Goal: Feedback & Contribution: Leave review/rating

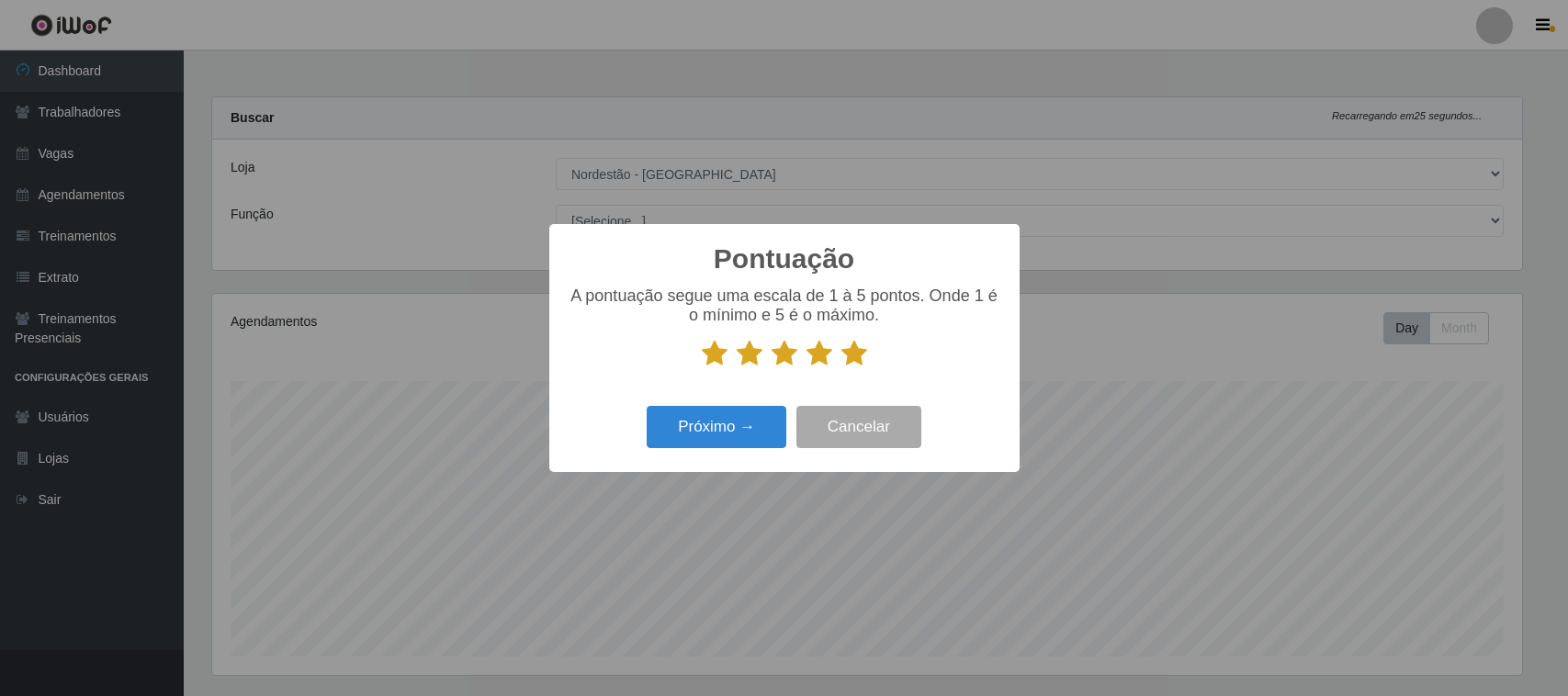
select select "420"
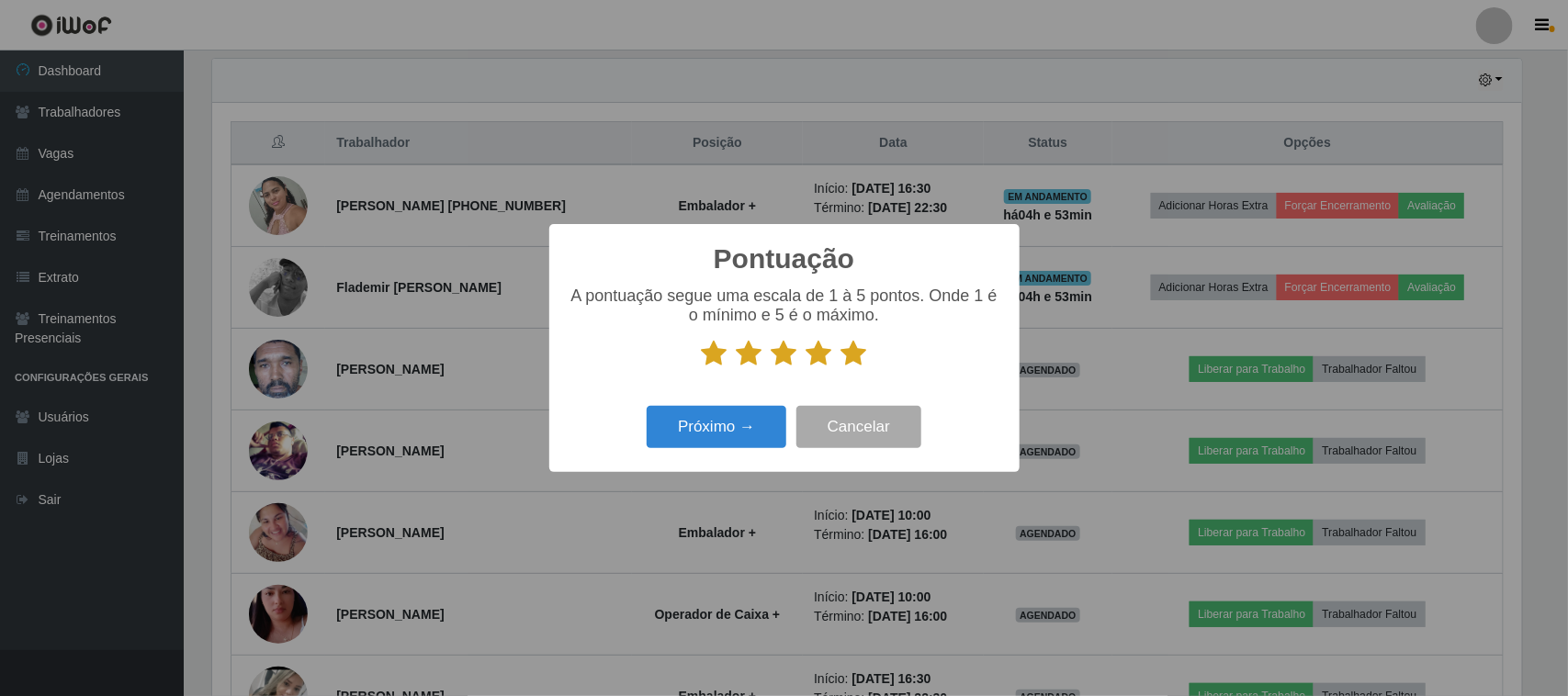
scroll to position [382, 1310]
click at [742, 418] on button "Próximo →" at bounding box center [717, 427] width 140 height 43
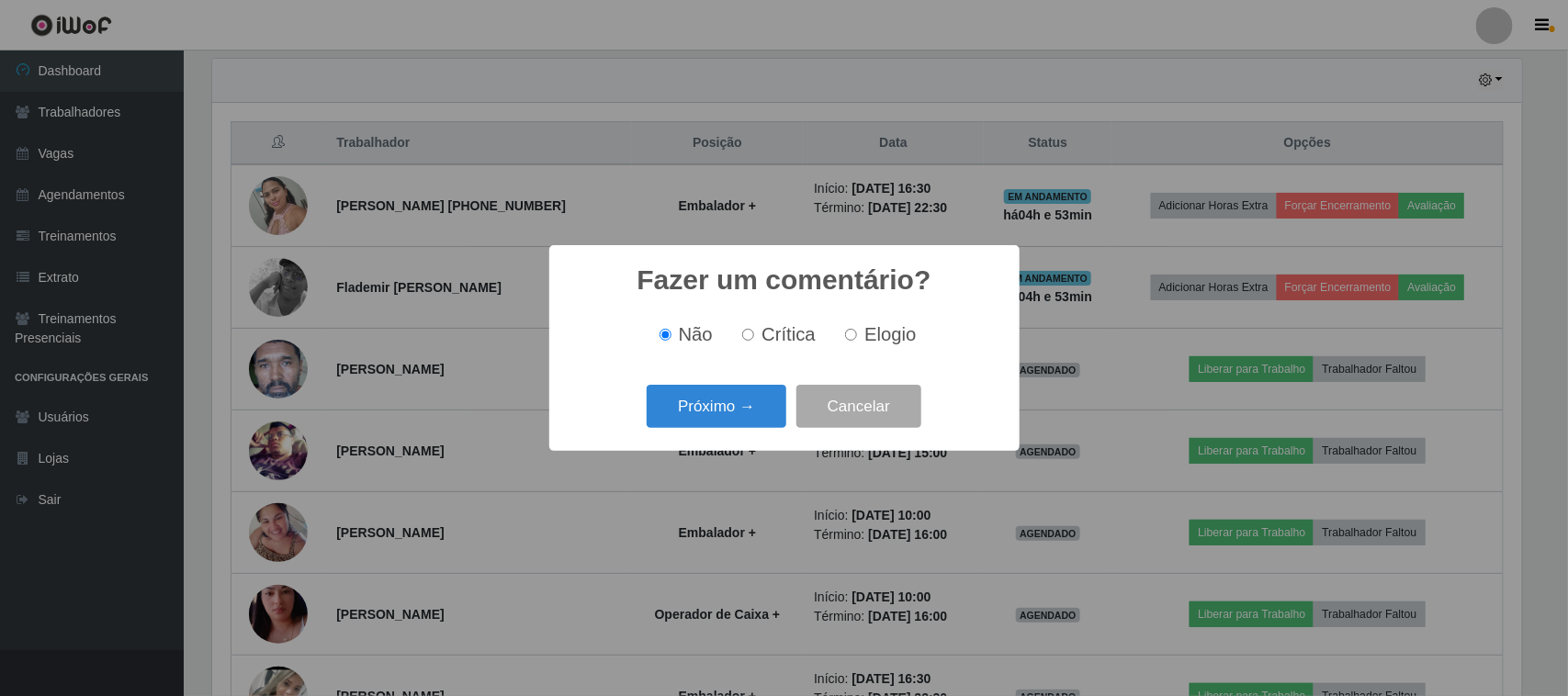
drag, startPoint x: 877, startPoint y: 336, endPoint x: 828, endPoint y: 362, distance: 55.5
click at [873, 339] on span "Elogio" at bounding box center [889, 334] width 51 height 20
drag, startPoint x: 907, startPoint y: 340, endPoint x: 818, endPoint y: 360, distance: 91.2
click at [904, 340] on span "Elogio" at bounding box center [889, 334] width 51 height 20
click at [857, 340] on input "Elogio" at bounding box center [850, 334] width 12 height 12
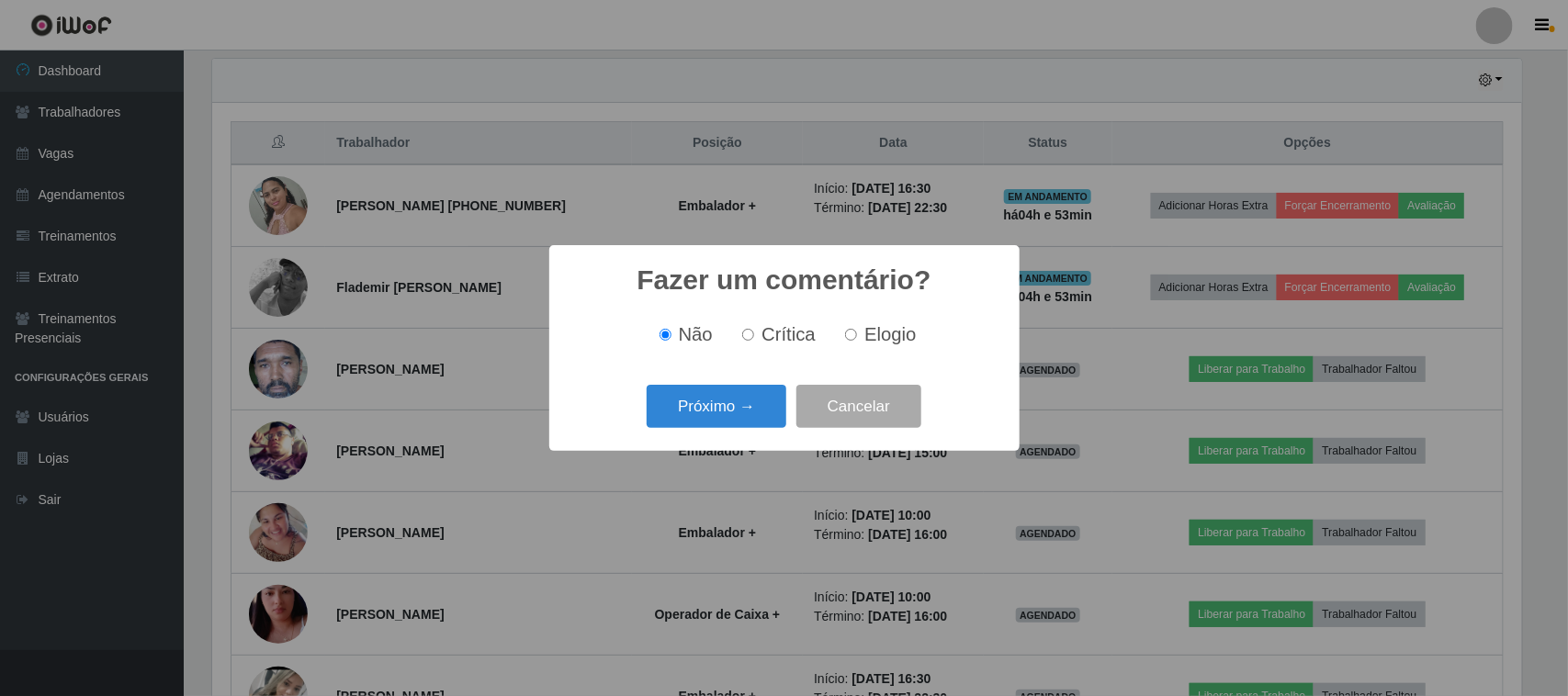
radio input "true"
click at [751, 391] on button "Próximo →" at bounding box center [717, 406] width 140 height 43
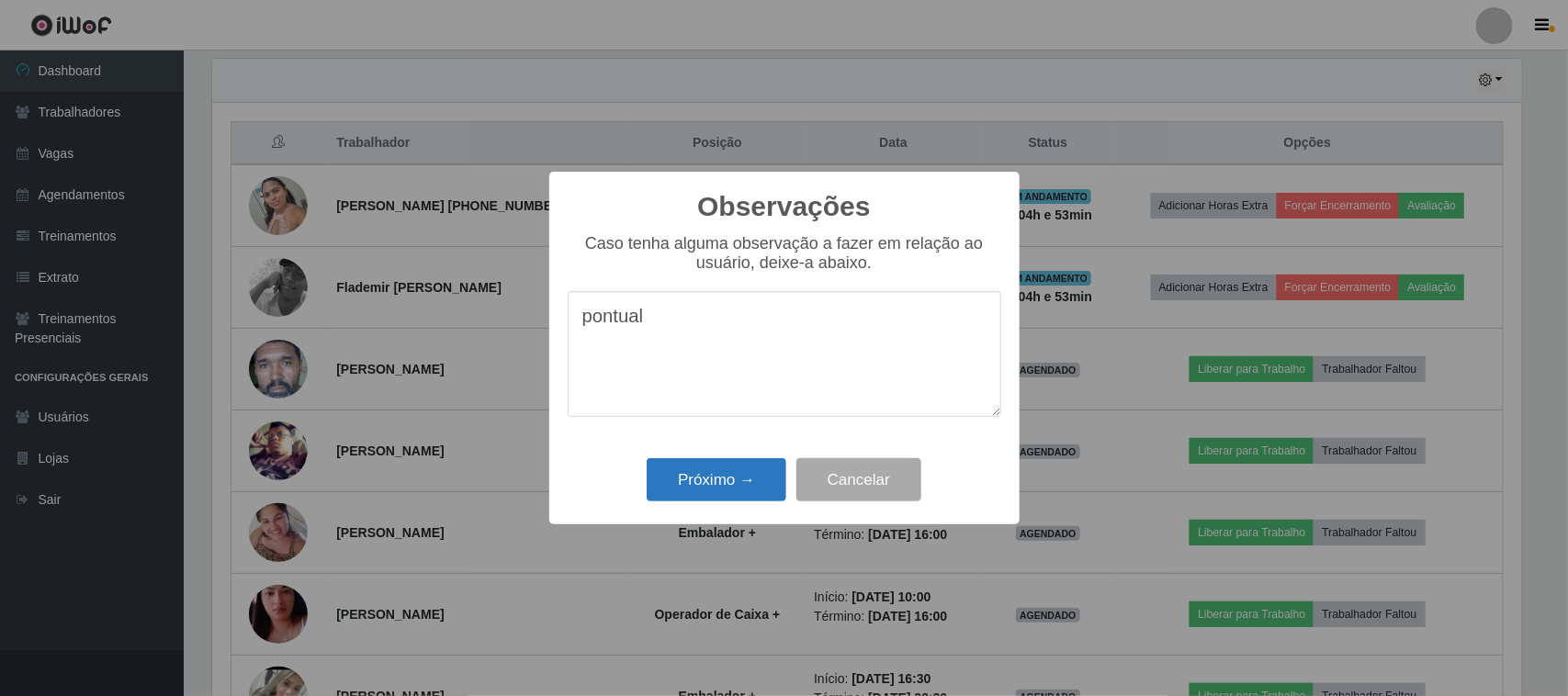
type textarea "pontual"
click at [736, 475] on button "Próximo →" at bounding box center [717, 480] width 140 height 43
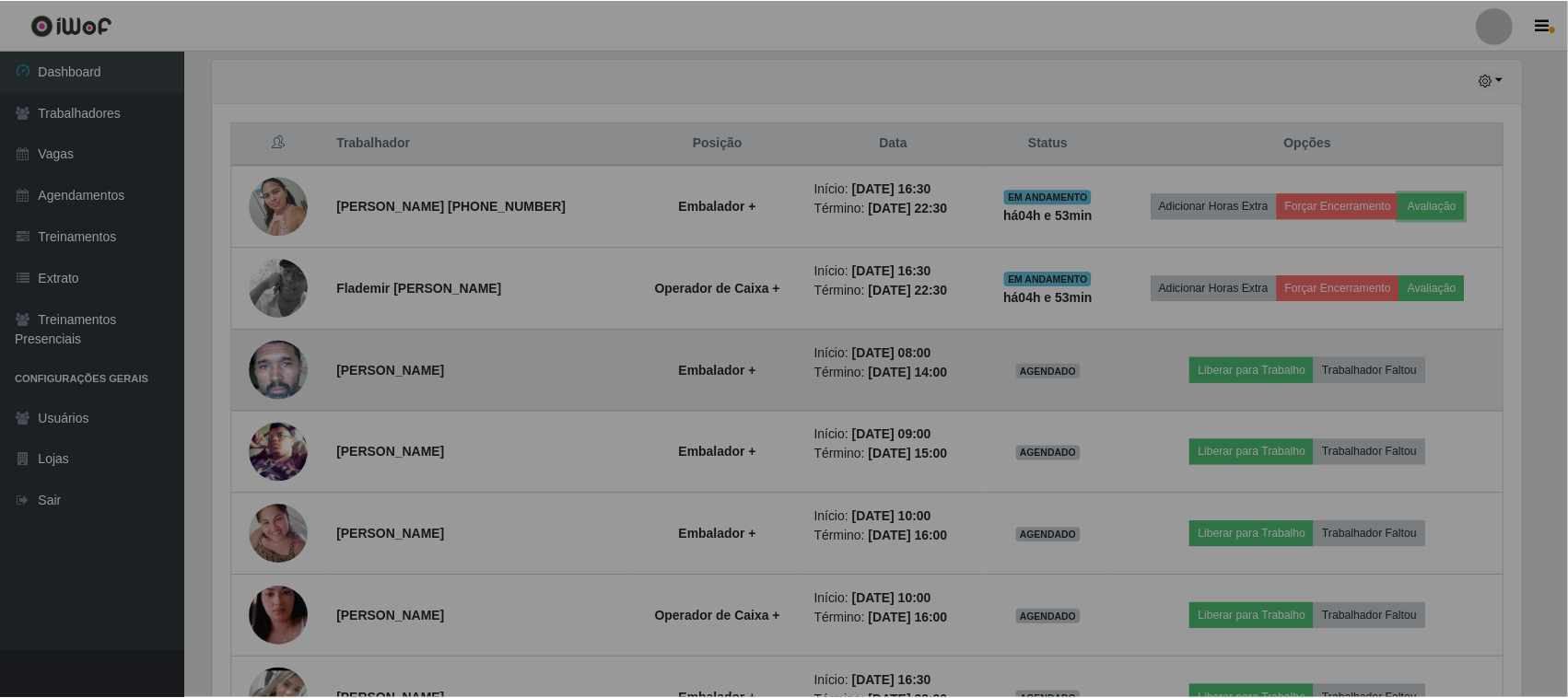
scroll to position [383, 1327]
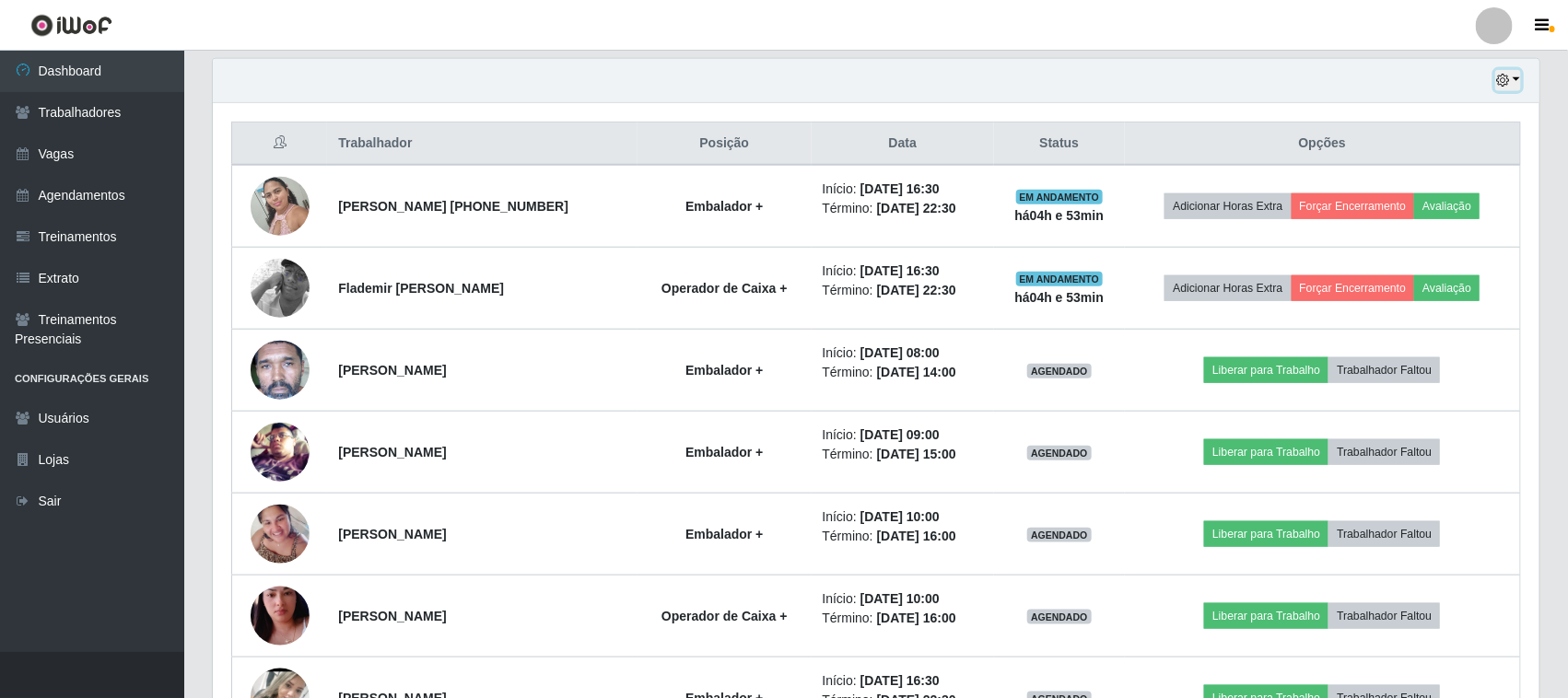
click at [1513, 80] on button "button" at bounding box center [1508, 80] width 26 height 21
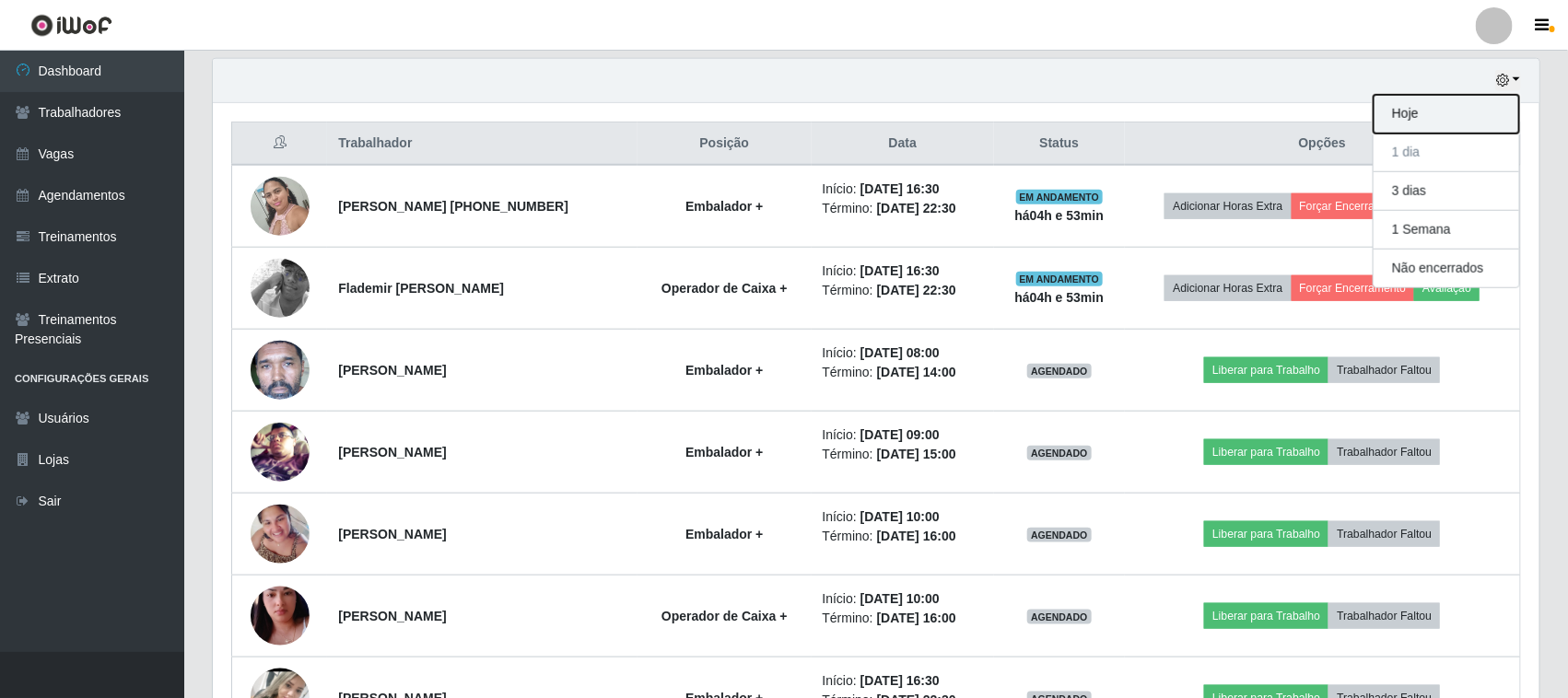
click at [1484, 122] on button "Hoje" at bounding box center [1446, 113] width 146 height 38
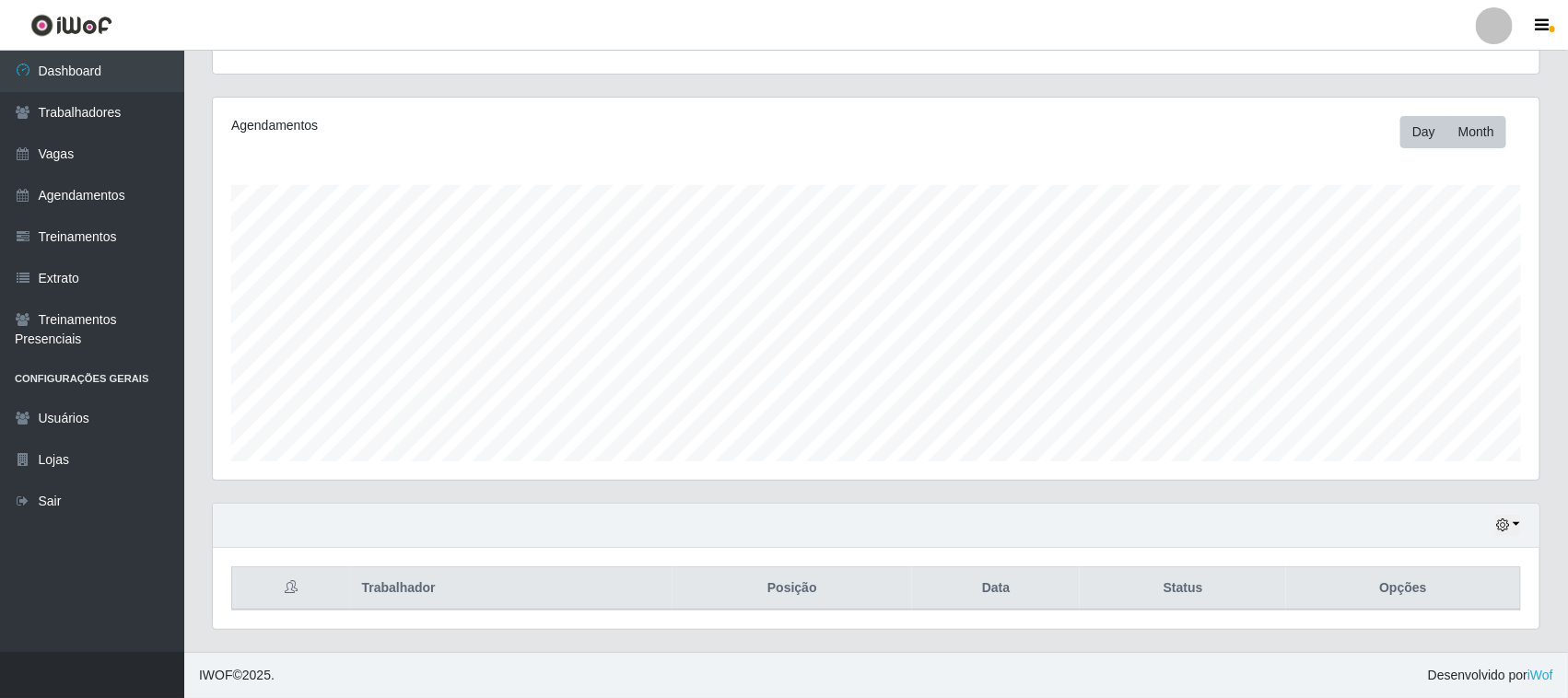
scroll to position [362, 0]
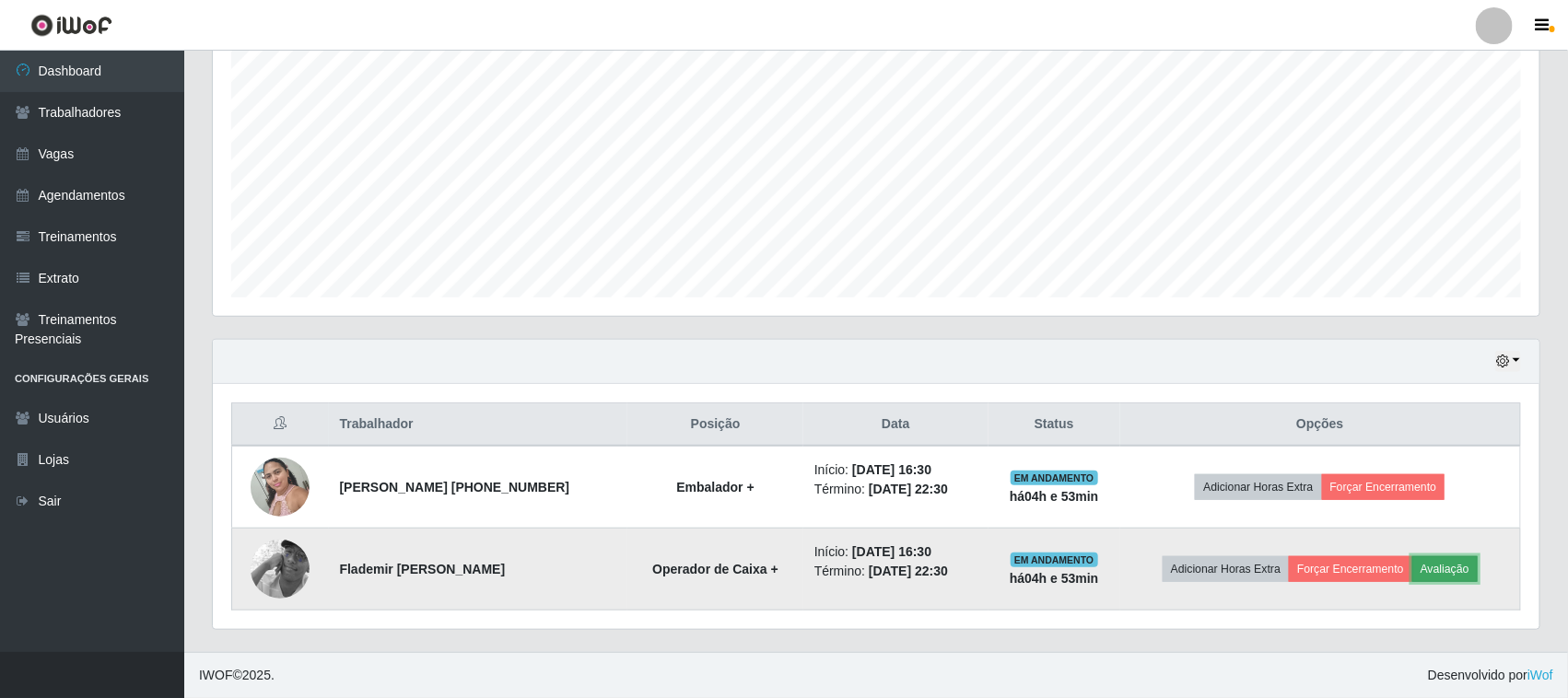
click at [1470, 572] on button "Avaliação" at bounding box center [1445, 569] width 65 height 26
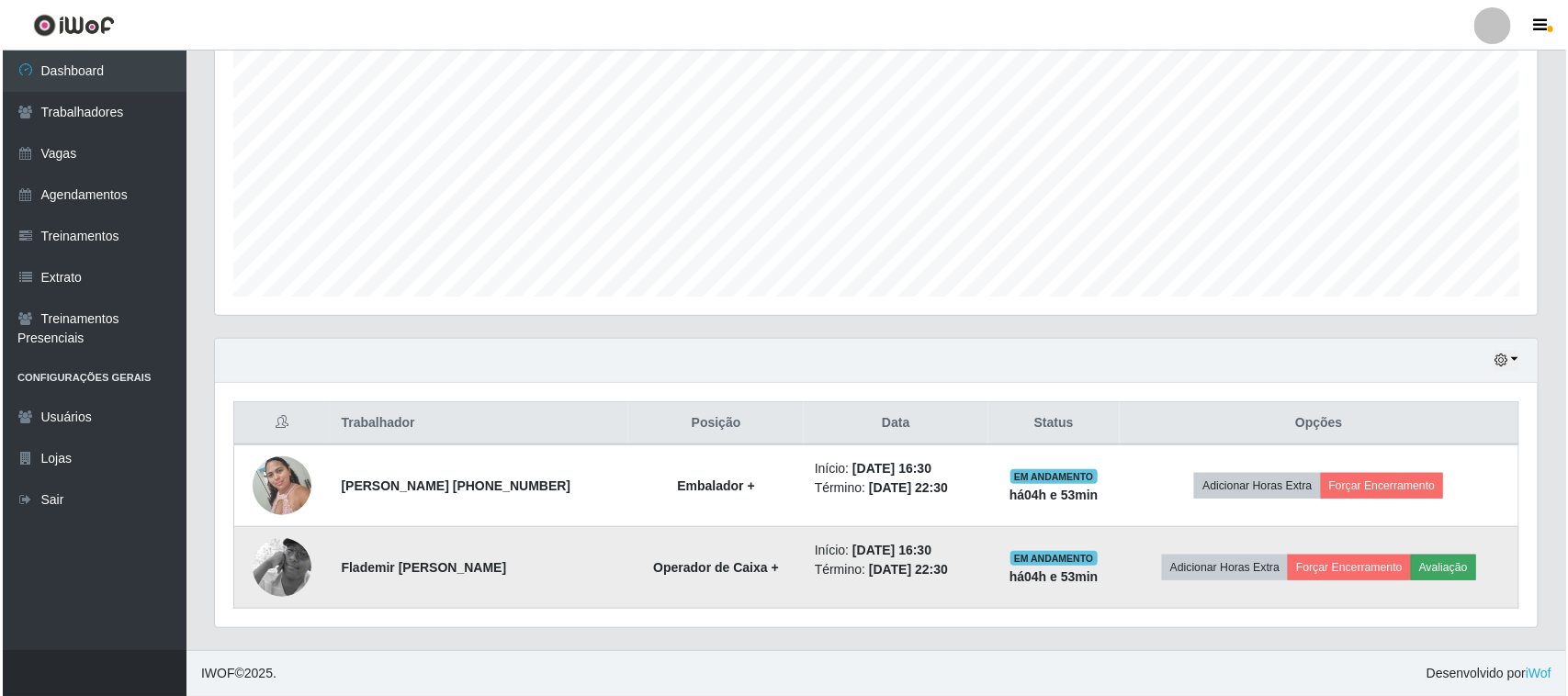
scroll to position [382, 1310]
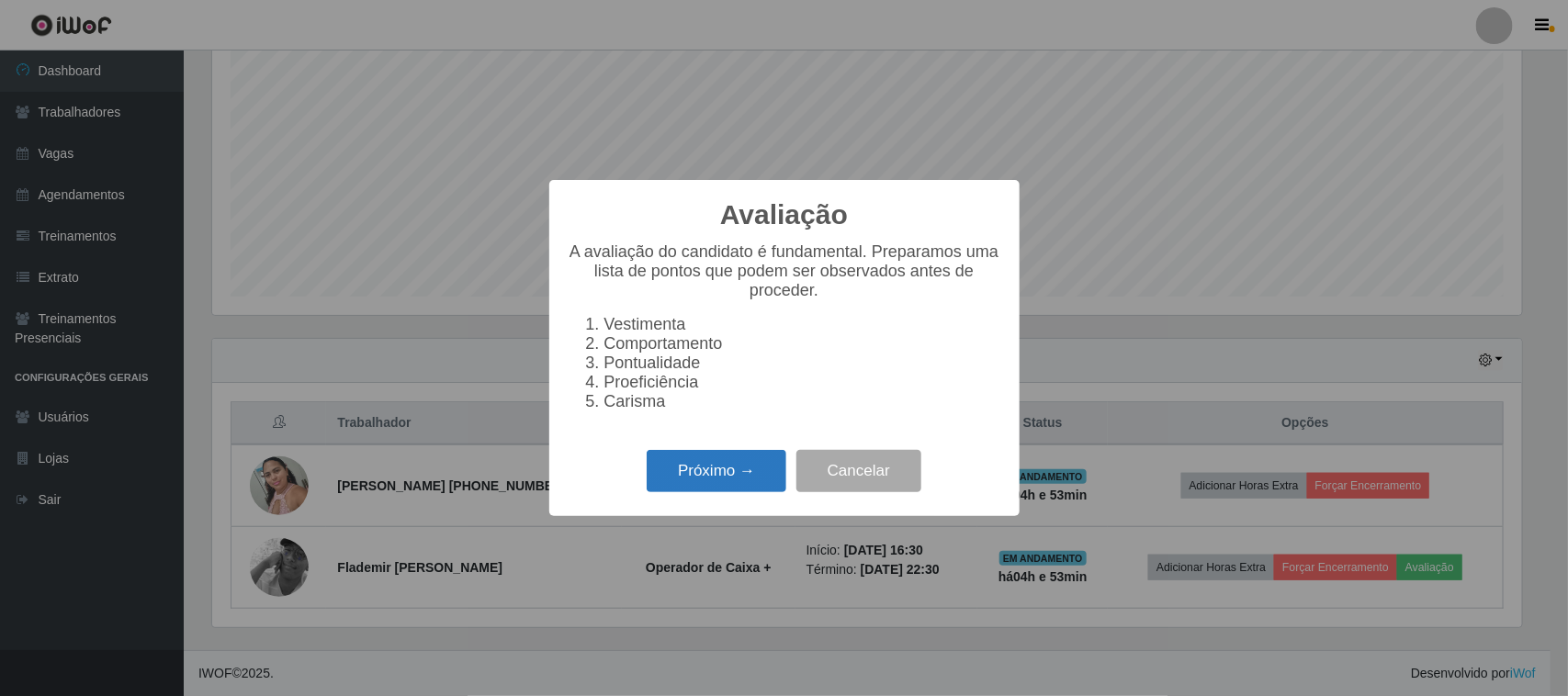
click at [685, 474] on button "Próximo →" at bounding box center [717, 471] width 140 height 43
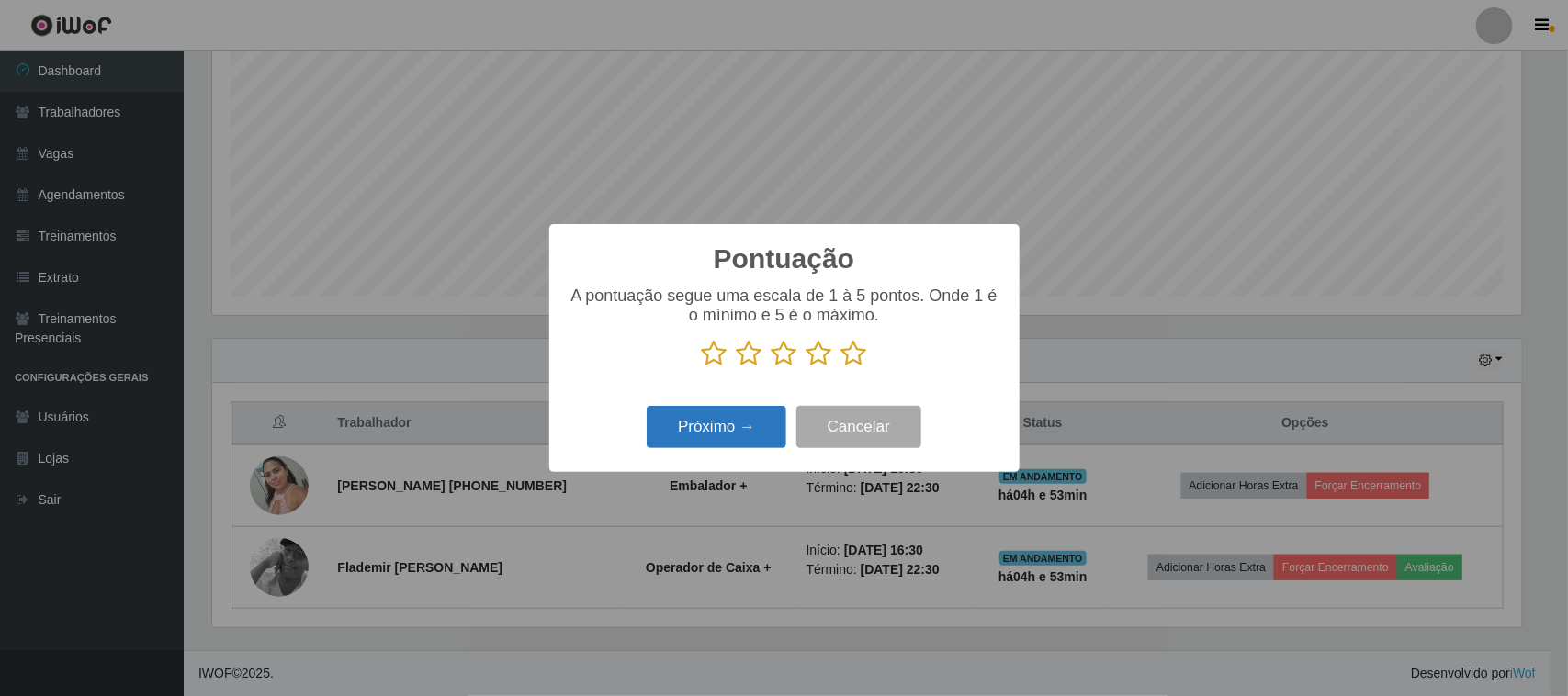
scroll to position [917460, 917020]
drag, startPoint x: 859, startPoint y: 358, endPoint x: 797, endPoint y: 392, distance: 70.7
click at [859, 359] on icon at bounding box center [854, 353] width 26 height 28
click at [841, 367] on input "radio" at bounding box center [841, 367] width 0 height 0
click at [756, 427] on button "Próximo →" at bounding box center [717, 427] width 140 height 43
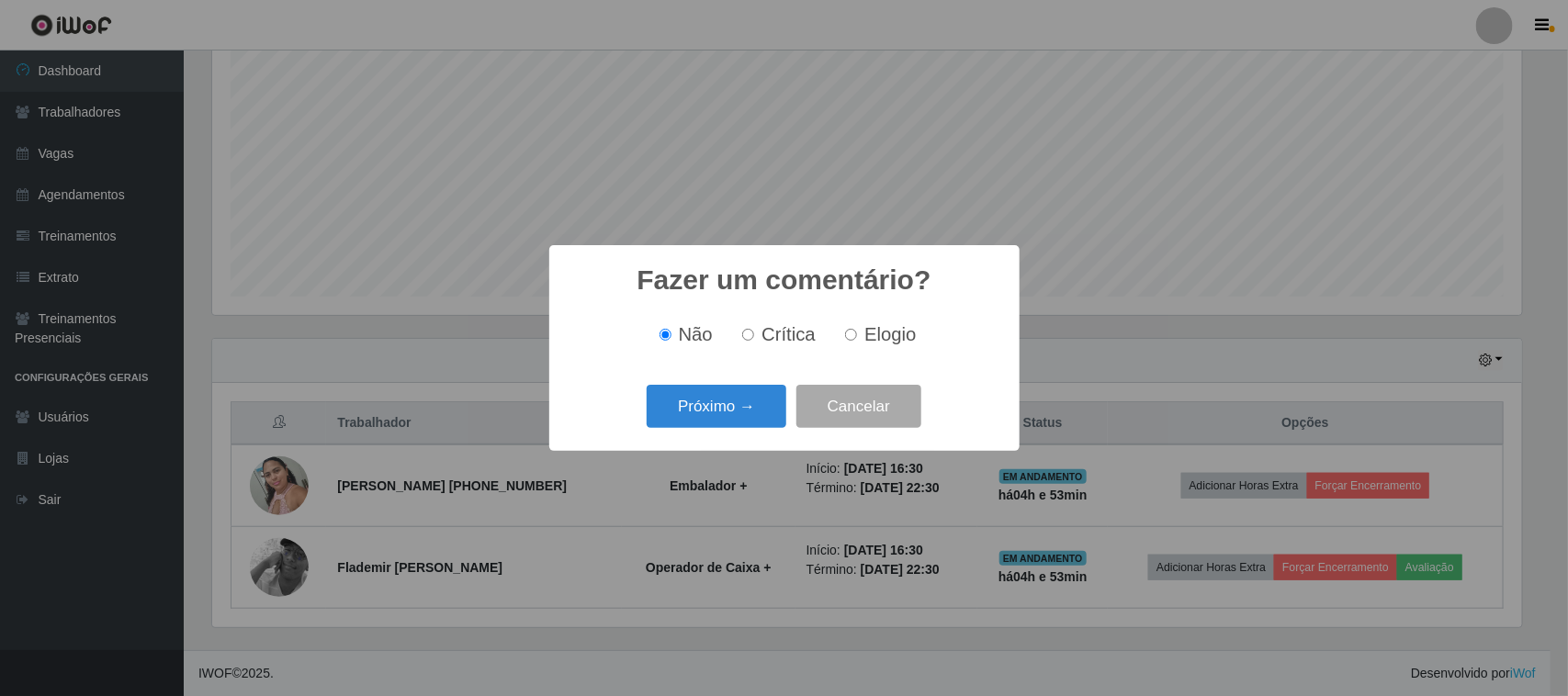
click at [859, 340] on label "Elogio" at bounding box center [876, 334] width 78 height 21
click at [857, 340] on input "Elogio" at bounding box center [850, 334] width 12 height 12
radio input "true"
click at [758, 410] on button "Próximo →" at bounding box center [717, 406] width 140 height 43
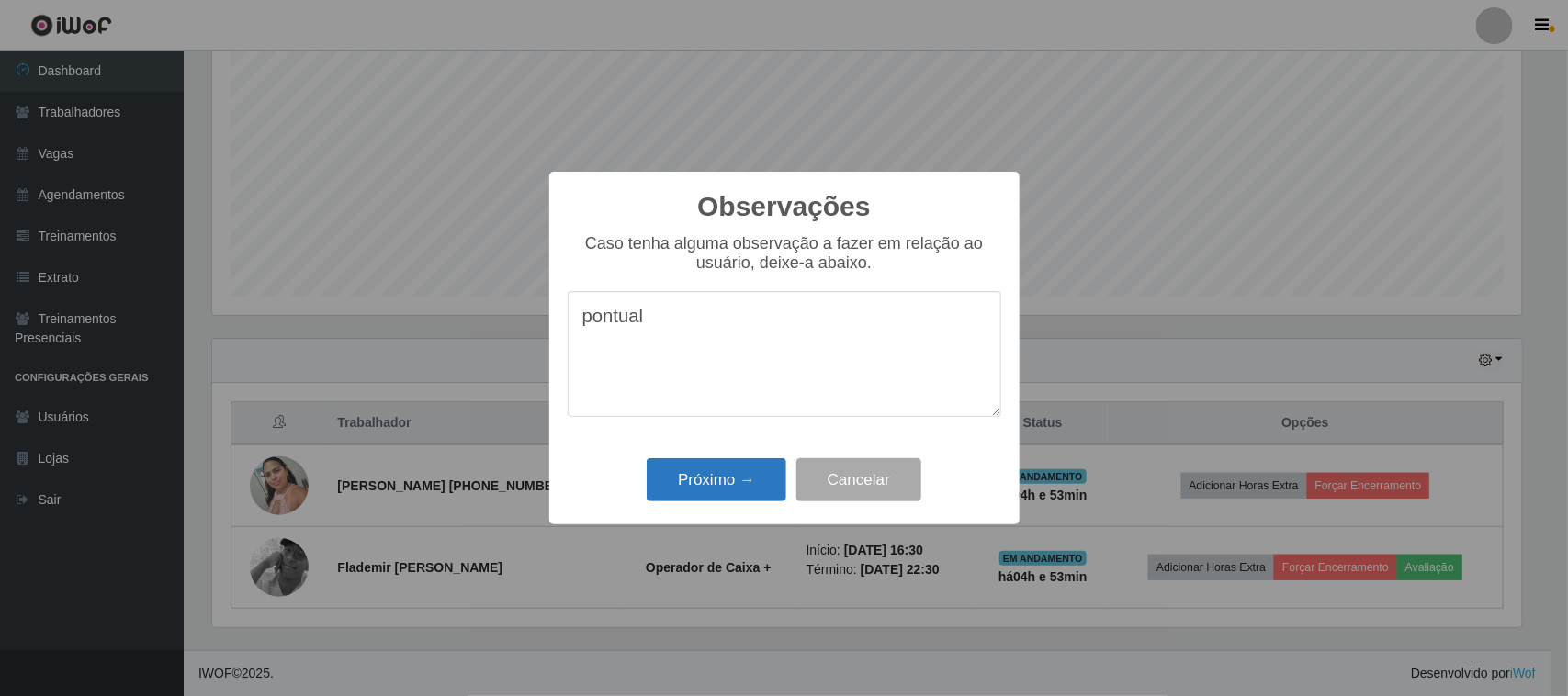
type textarea "pontual"
click at [723, 489] on button "Próximo →" at bounding box center [717, 480] width 140 height 43
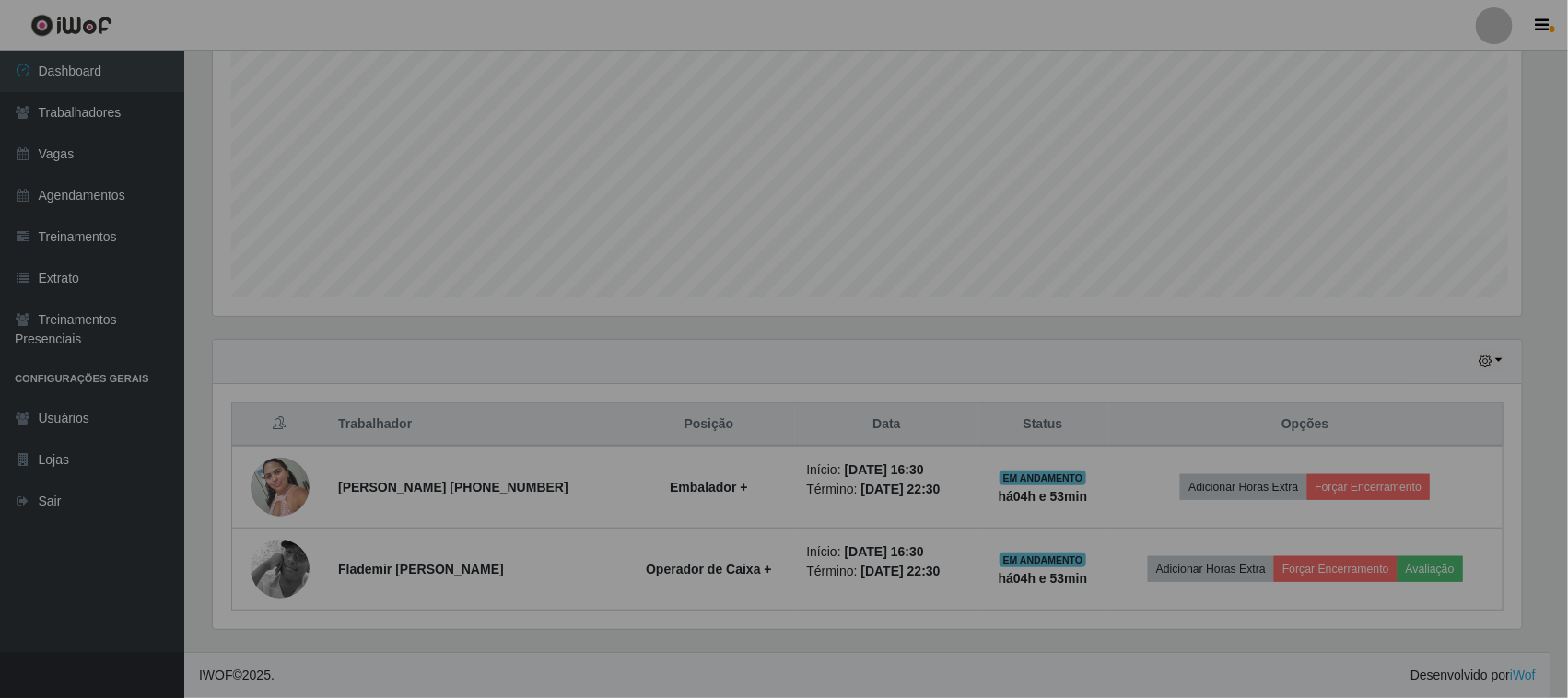
scroll to position [383, 1327]
